Goal: Find specific page/section: Find specific page/section

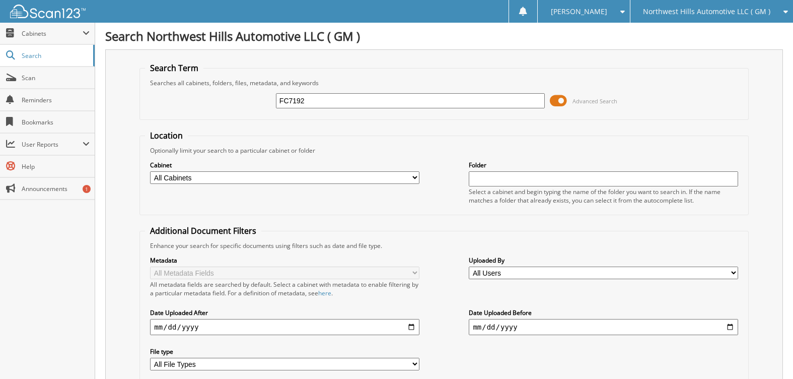
type input "FC7192"
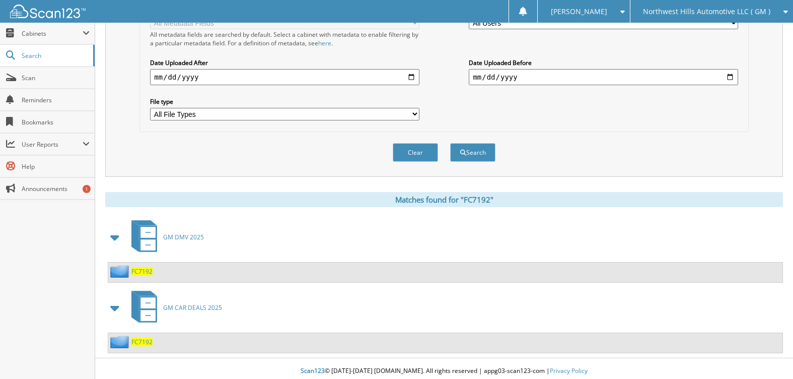
scroll to position [255, 0]
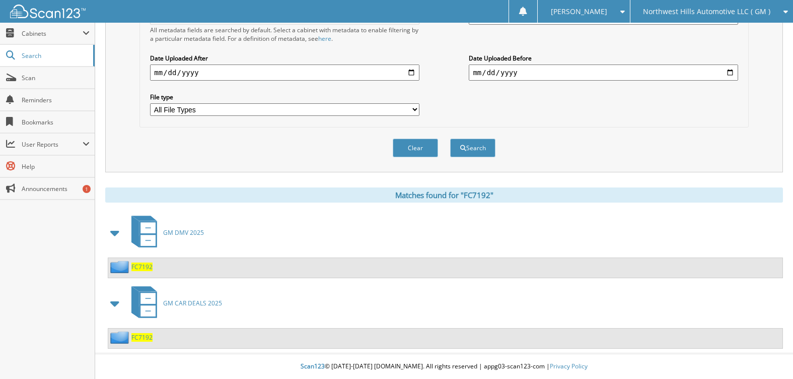
click at [135, 336] on span "FC7192" at bounding box center [141, 337] width 21 height 9
